Goal: Transaction & Acquisition: Purchase product/service

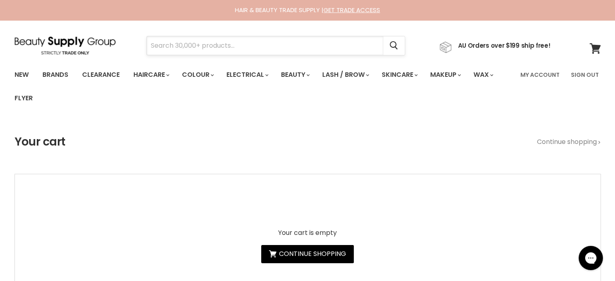
paste input "Milkshake Insta.Light Shampoo"
type input "Milkshake Insta.Light Shampoo"
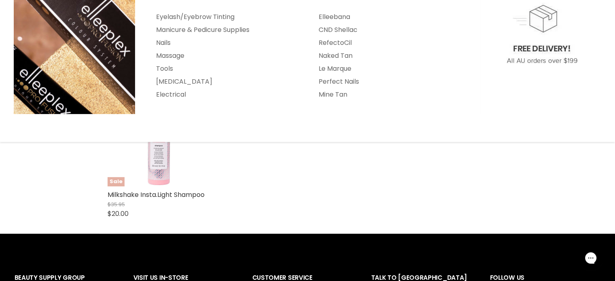
scroll to position [162, 0]
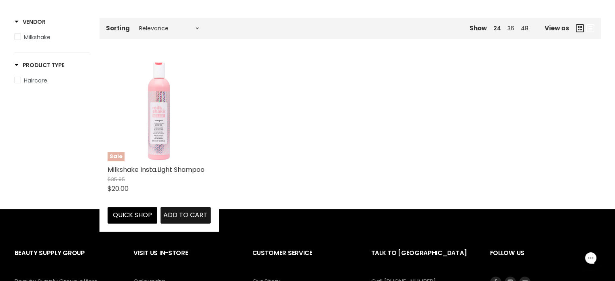
click at [178, 215] on span "Add to cart" at bounding box center [185, 214] width 44 height 9
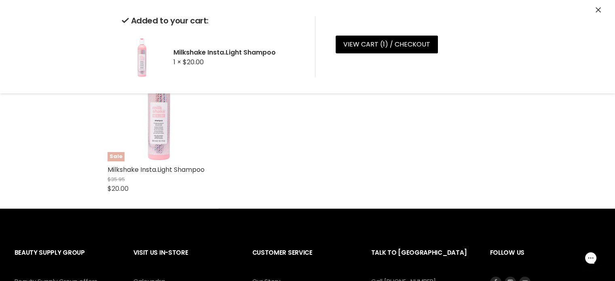
click at [598, 8] on icon "Close" at bounding box center [597, 9] width 5 height 5
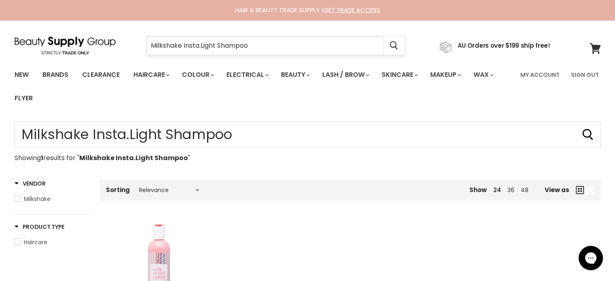
click at [273, 45] on input "Milkshake Insta.Light Shampoo" at bounding box center [265, 45] width 236 height 19
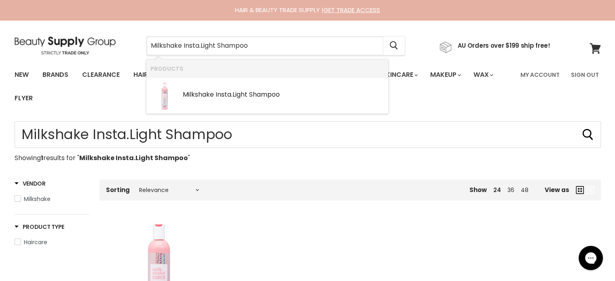
drag, startPoint x: 273, startPoint y: 45, endPoint x: 100, endPoint y: 45, distance: 172.9
click at [100, 45] on div "Milkshake Insta.Light Shampoo Cancel AU Orders over $199 ship free!" at bounding box center [282, 45] width 535 height 19
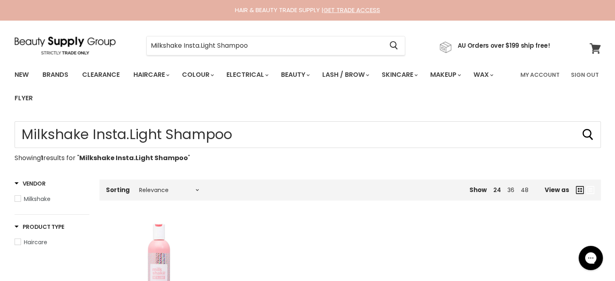
click at [594, 46] on icon at bounding box center [594, 48] width 11 height 11
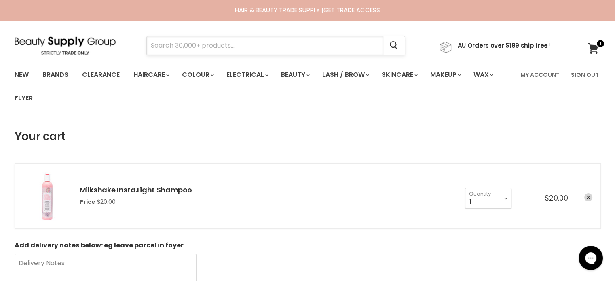
paste input "Milkshake Colour Maintainer Flower Conditioner"
type input "Milkshake Colour Maintainer Flower Conditioner"
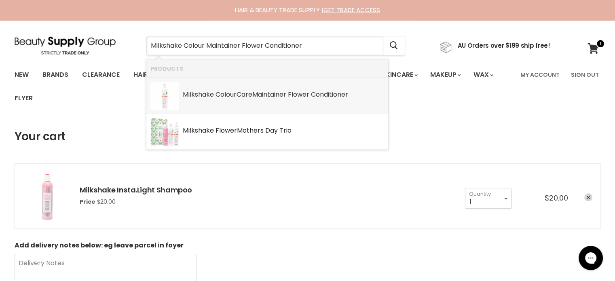
click at [247, 93] on div "Milkshake Colour Care Maintainer Flower Conditioner" at bounding box center [283, 95] width 201 height 8
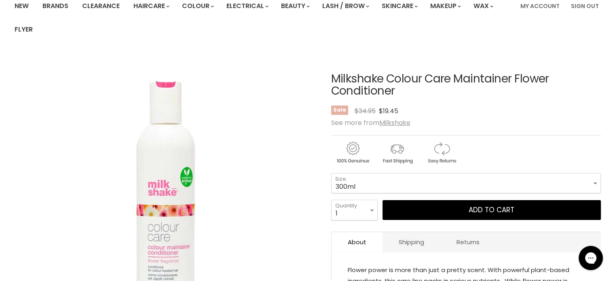
scroll to position [121, 0]
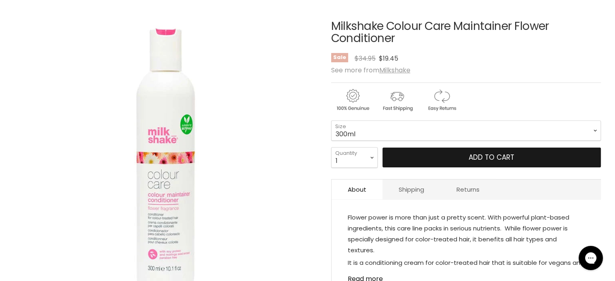
click at [465, 159] on button "Add to cart" at bounding box center [491, 157] width 218 height 20
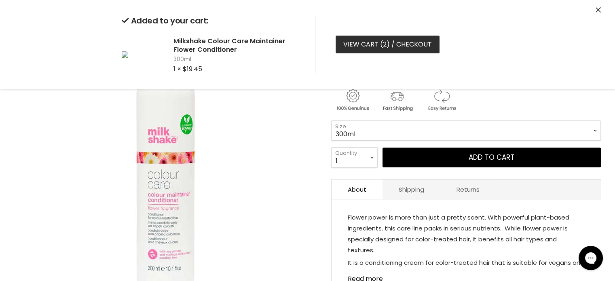
click at [362, 45] on link "View cart ( 2 ) / Checkout" at bounding box center [387, 45] width 104 height 18
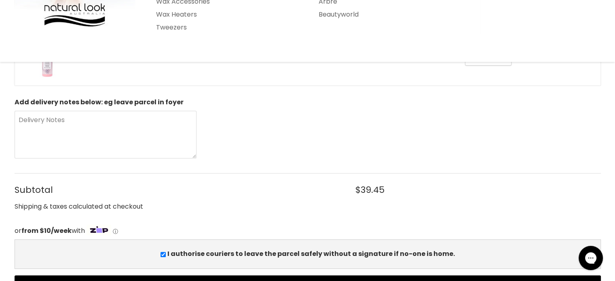
scroll to position [283, 0]
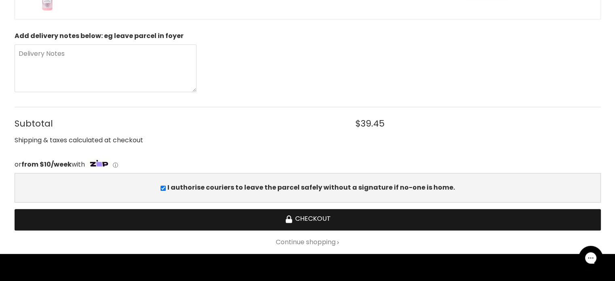
click at [312, 215] on button "Checkout" at bounding box center [308, 219] width 586 height 21
